Goal: Navigation & Orientation: Find specific page/section

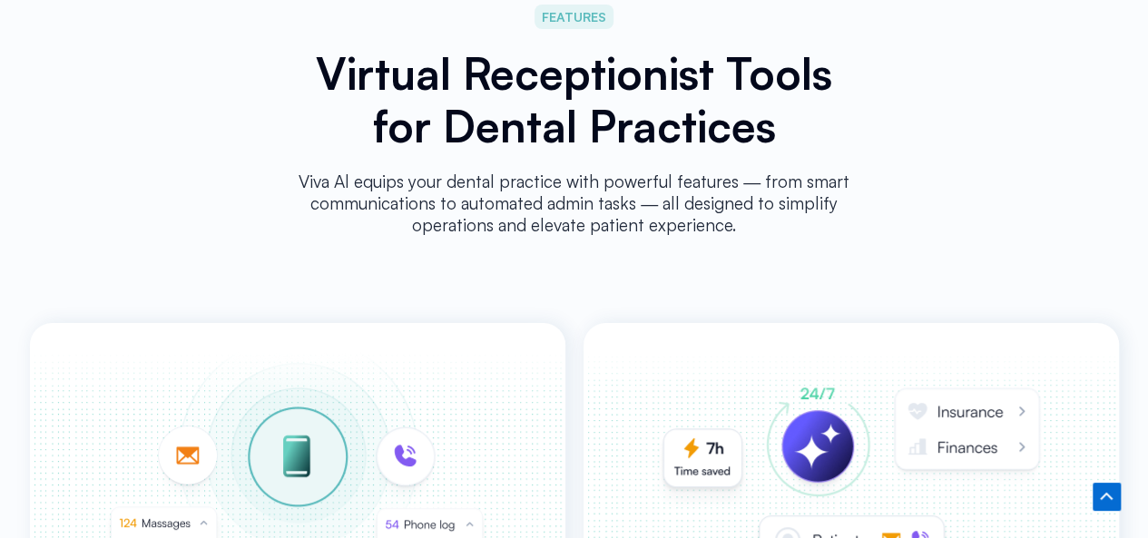
scroll to position [8248, 0]
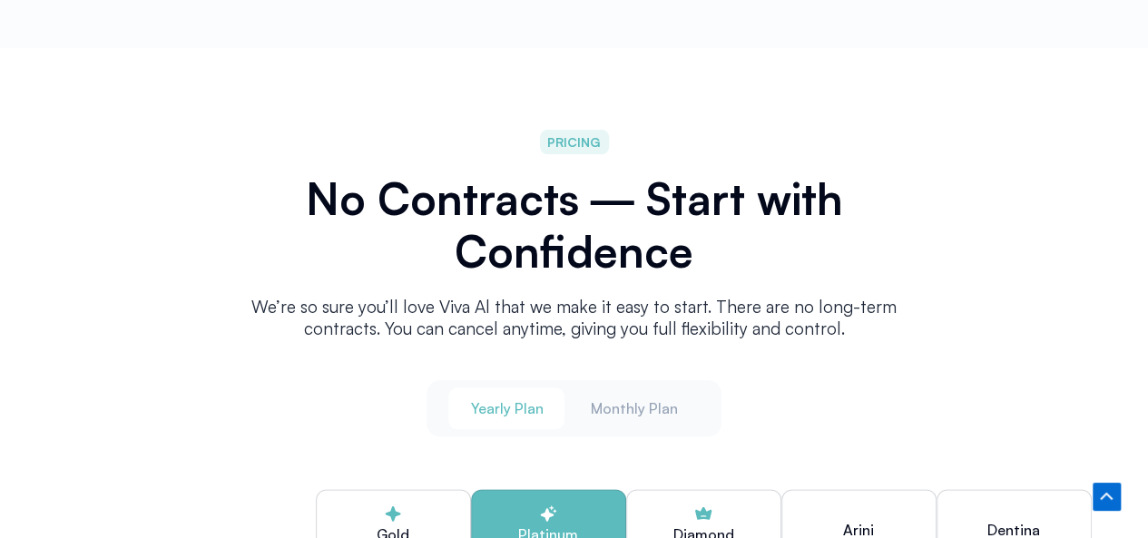
scroll to position [4312, 0]
